Goal: Information Seeking & Learning: Learn about a topic

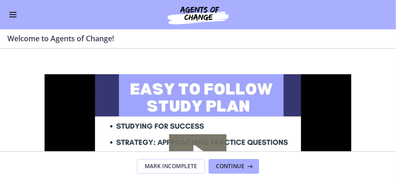
click at [12, 13] on button "Enable menu" at bounding box center [12, 14] width 11 height 11
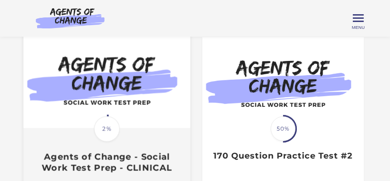
scroll to position [128, 0]
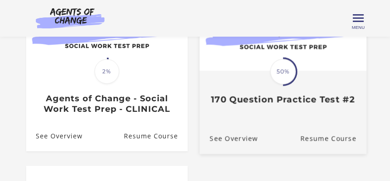
click at [232, 105] on h3 "170 Question Practice Test #2" at bounding box center [283, 100] width 147 height 11
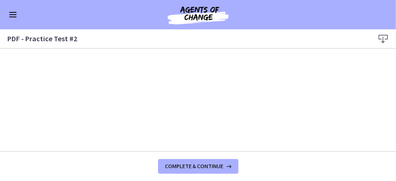
click at [13, 16] on button "Enable menu" at bounding box center [12, 14] width 11 height 11
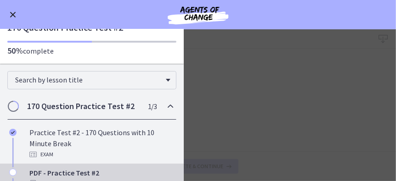
scroll to position [110, 0]
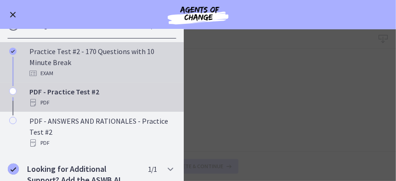
click at [38, 62] on div "Practice Test #2 - 170 Questions with 10 Minute Break Exam" at bounding box center [100, 62] width 143 height 33
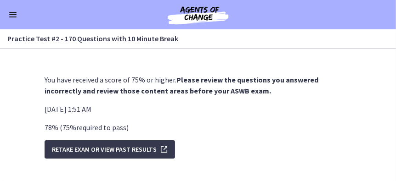
scroll to position [14, 0]
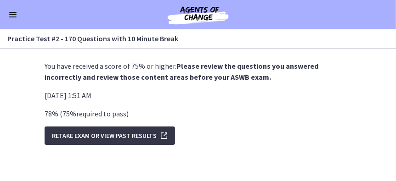
click at [106, 136] on span "Retake Exam OR View Past Results" at bounding box center [104, 135] width 105 height 11
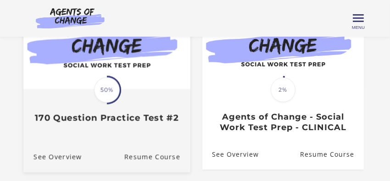
click at [106, 112] on div "Translation missing: en.liquid.partials.dashboard_course_card.progress_descript…" at bounding box center [106, 106] width 167 height 33
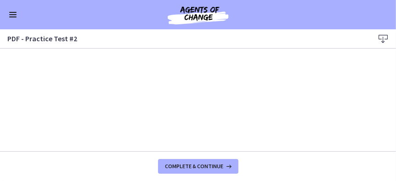
click at [326, 15] on div "Go to Dashboard" at bounding box center [198, 14] width 396 height 29
click at [7, 14] on button "Enable menu" at bounding box center [12, 14] width 11 height 11
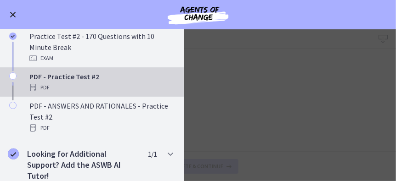
scroll to position [132, 0]
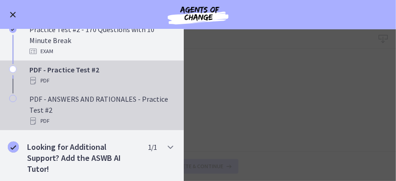
click at [41, 111] on div "PDF - ANSWERS AND RATIONALES - Practice Test #2 PDF" at bounding box center [100, 110] width 143 height 33
